Goal: Transaction & Acquisition: Subscribe to service/newsletter

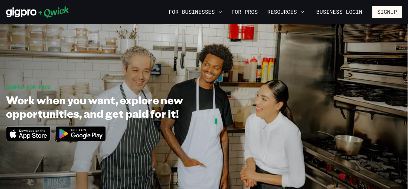
scroll to position [1, 0]
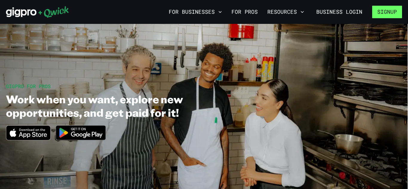
click at [385, 12] on button "Signup" at bounding box center [387, 12] width 30 height 13
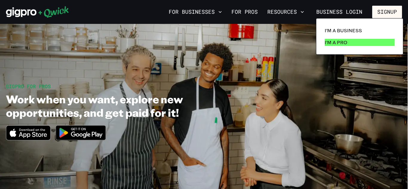
click at [346, 40] on p "I'm a Pro" at bounding box center [335, 42] width 23 height 7
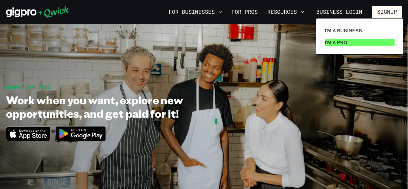
click at [340, 43] on p "I'm a Pro" at bounding box center [335, 42] width 23 height 7
click at [338, 44] on p "I'm a Pro" at bounding box center [335, 42] width 23 height 7
click at [334, 44] on p "I'm a Pro" at bounding box center [335, 42] width 23 height 7
click at [334, 41] on p "I'm a Pro" at bounding box center [335, 42] width 23 height 7
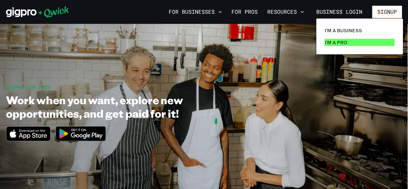
click at [334, 41] on p "I'm a Pro" at bounding box center [335, 42] width 23 height 7
click at [302, 13] on div at bounding box center [204, 94] width 408 height 189
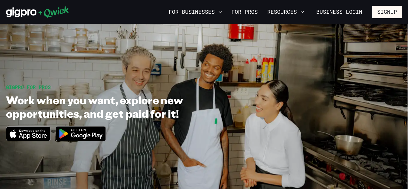
click at [302, 13] on icon "button" at bounding box center [302, 12] width 6 height 6
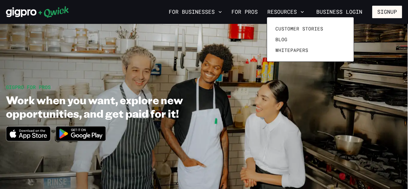
click at [244, 13] on div at bounding box center [204, 94] width 408 height 189
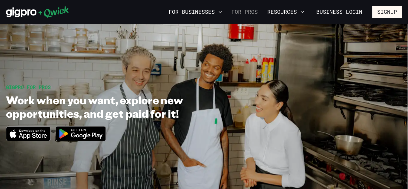
click at [248, 13] on link "For Pros" at bounding box center [244, 12] width 31 height 10
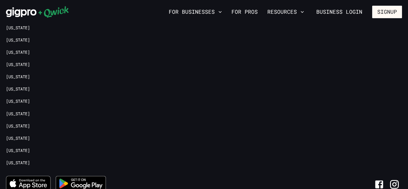
scroll to position [1414, 0]
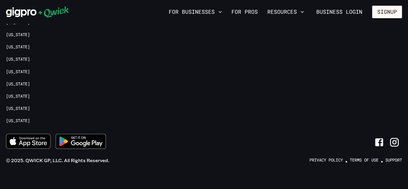
click at [379, 137] on icon "Link to Facebook" at bounding box center [379, 142] width 10 height 10
